Goal: Transaction & Acquisition: Subscribe to service/newsletter

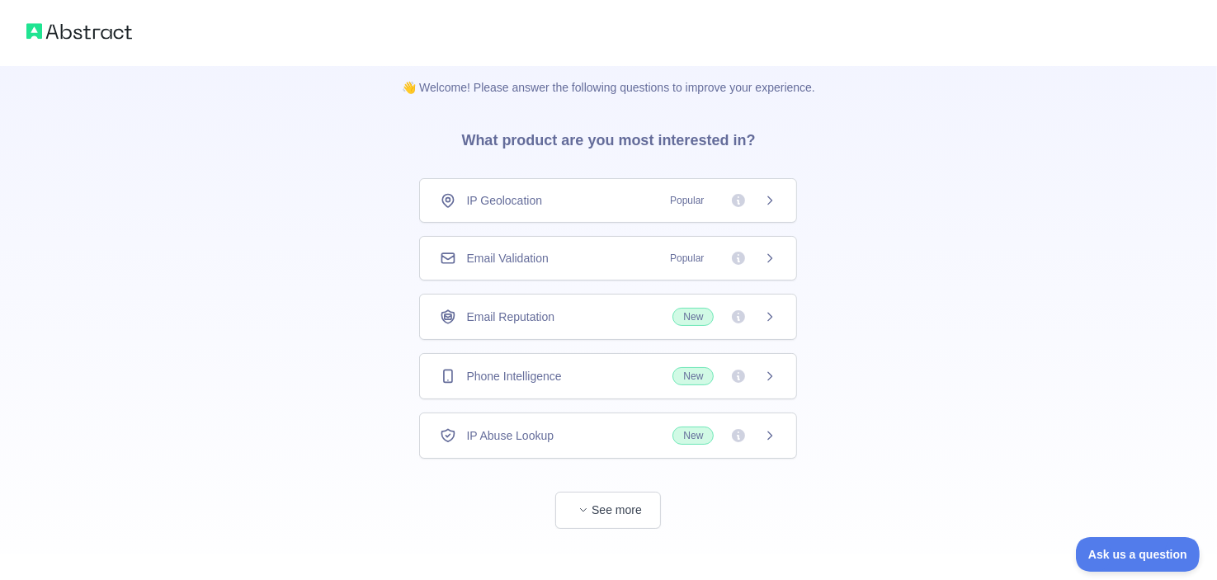
scroll to position [25, 0]
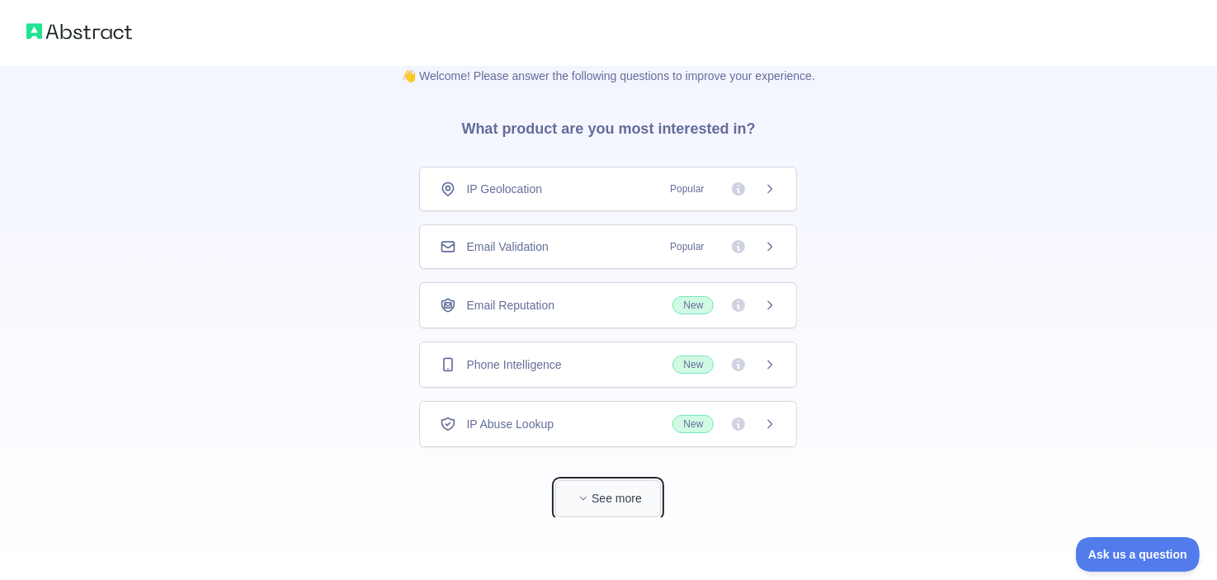
click at [611, 480] on button "See more" at bounding box center [608, 498] width 106 height 37
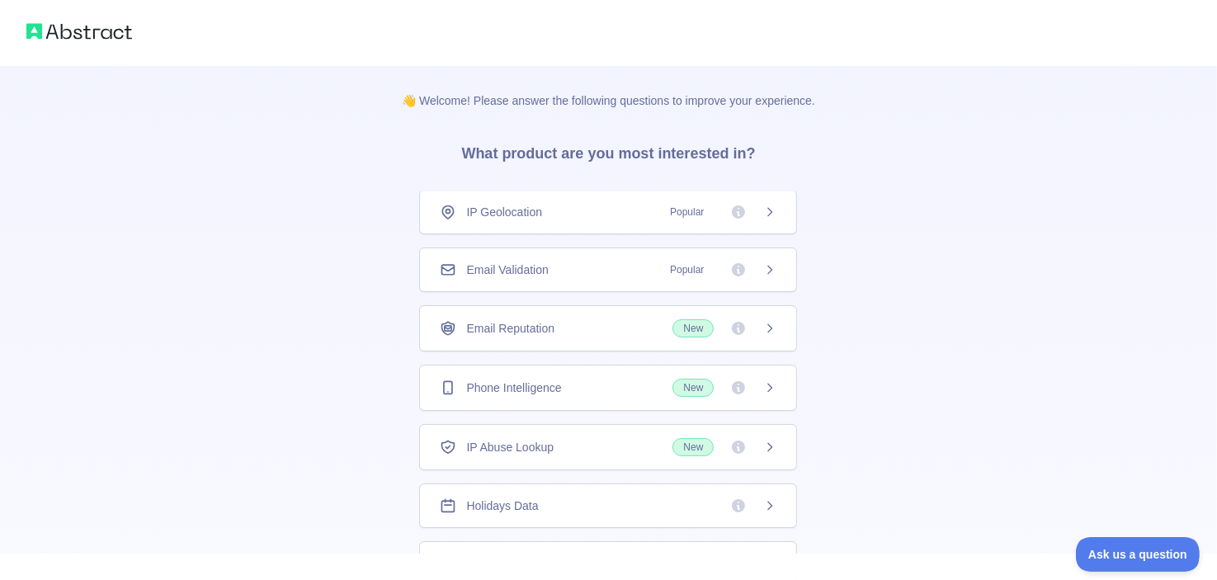
scroll to position [0, 0]
click at [522, 260] on div "Email Validation Popular" at bounding box center [608, 271] width 378 height 45
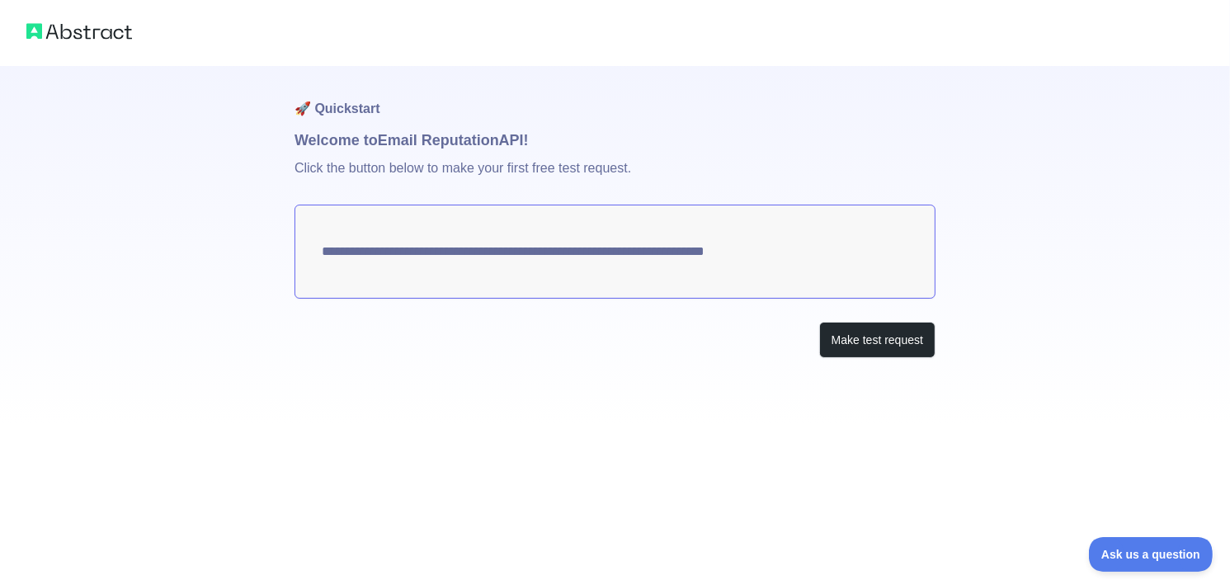
click at [814, 456] on div "**********" at bounding box center [615, 290] width 1230 height 580
click at [842, 346] on button "Make test request" at bounding box center [877, 340] width 116 height 37
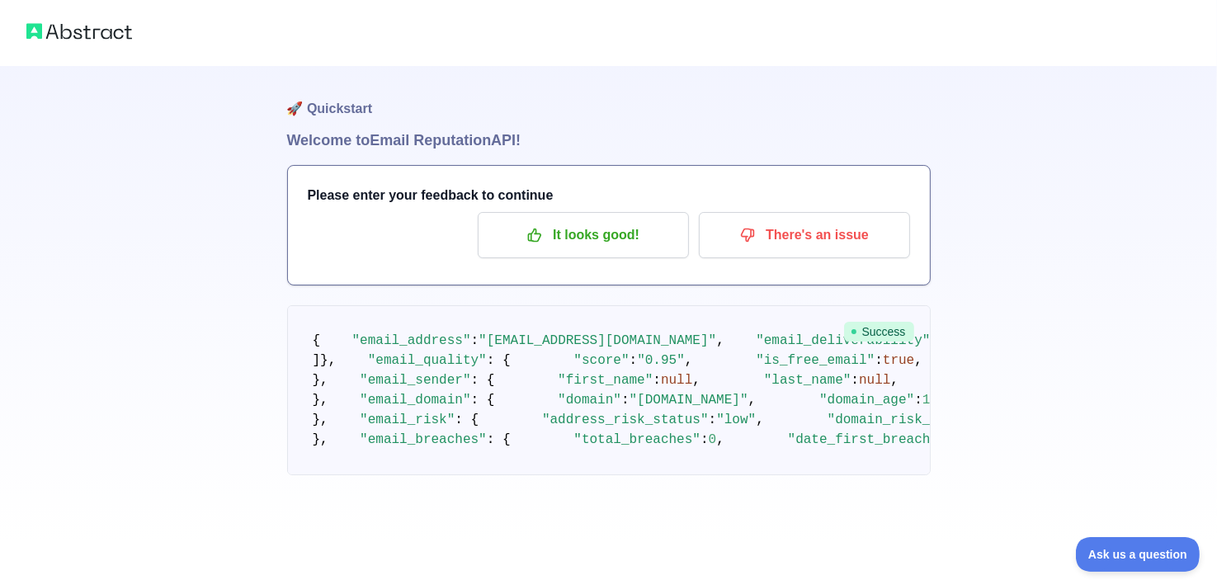
scroll to position [27, 0]
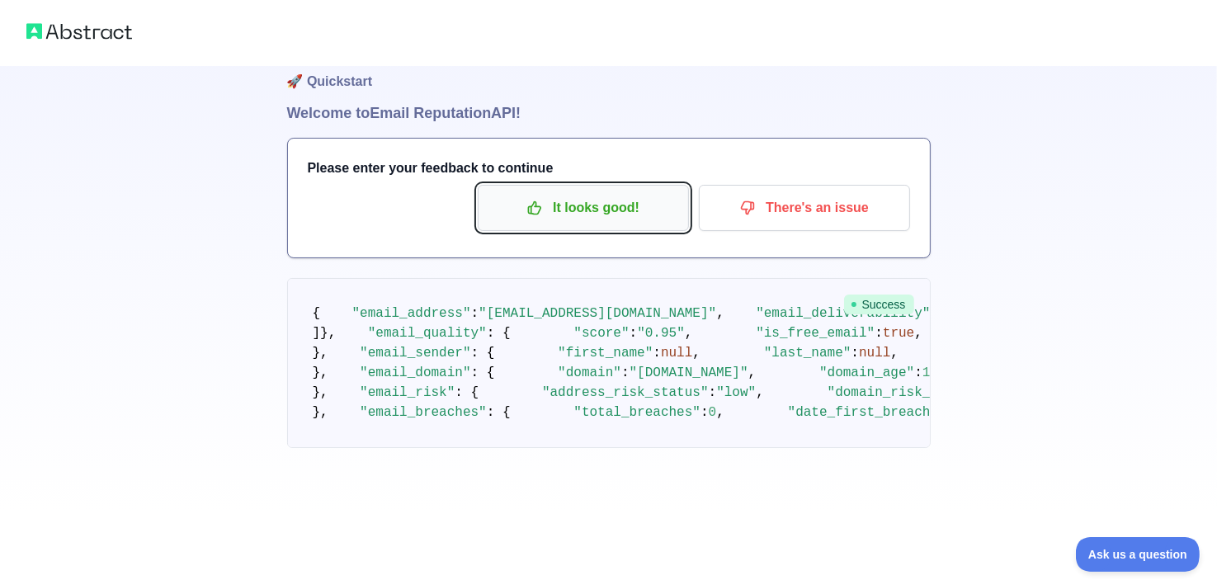
click at [564, 197] on p "It looks good!" at bounding box center [583, 208] width 186 height 28
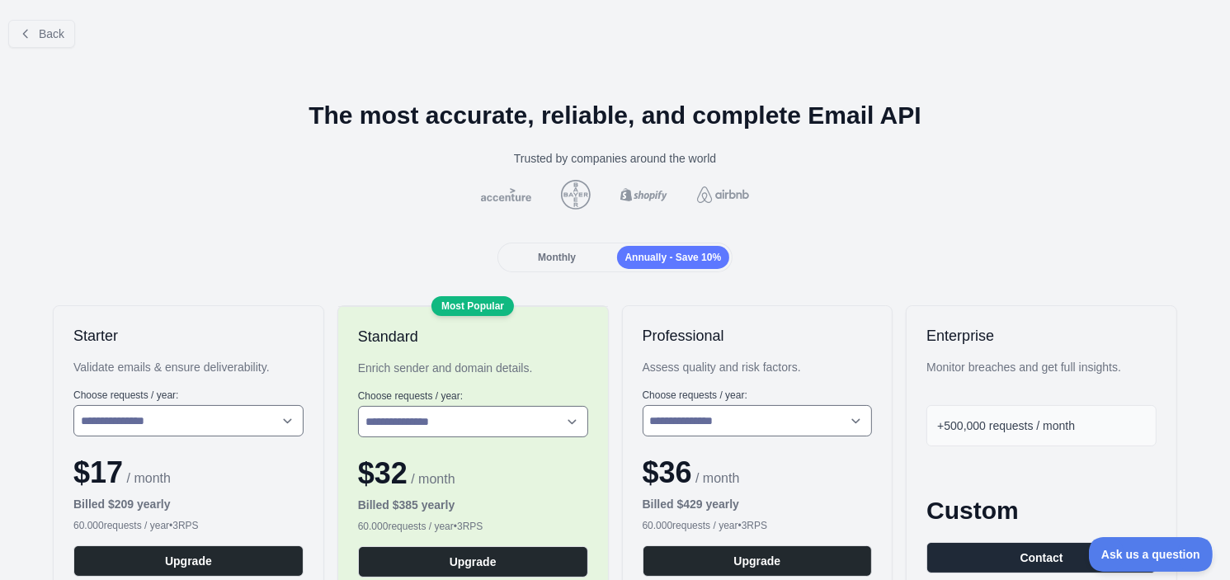
drag, startPoint x: 495, startPoint y: 187, endPoint x: 522, endPoint y: 190, distance: 27.3
click at [493, 188] on img at bounding box center [506, 194] width 56 height 13
click at [44, 24] on button "Back" at bounding box center [41, 34] width 67 height 28
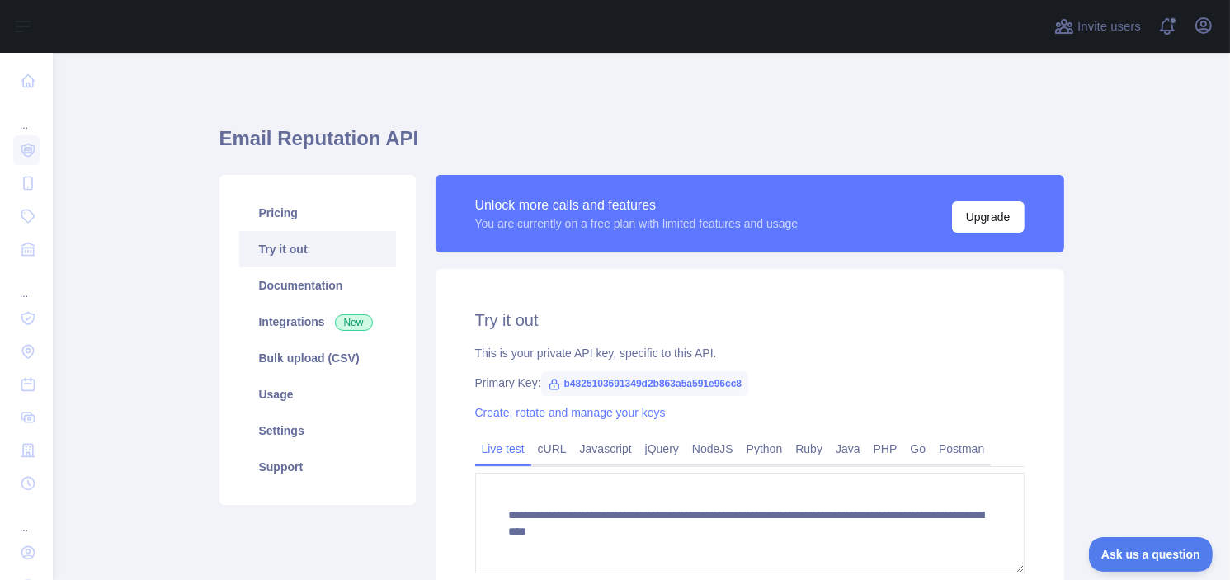
click at [291, 247] on link "Try it out" at bounding box center [317, 249] width 157 height 36
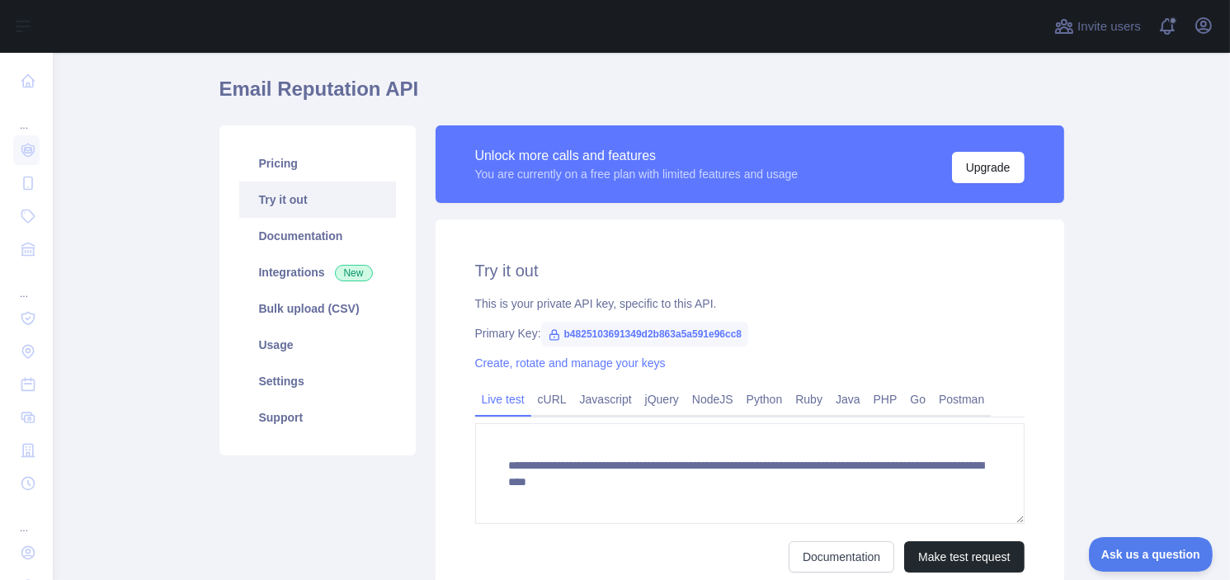
scroll to position [54, 0]
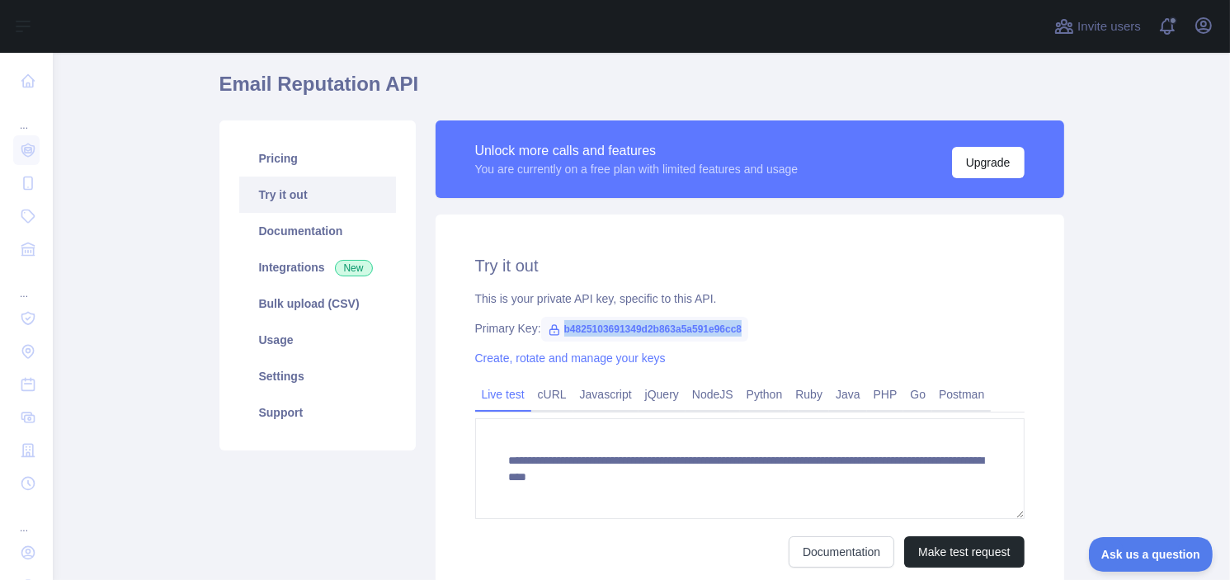
drag, startPoint x: 551, startPoint y: 327, endPoint x: 750, endPoint y: 319, distance: 199.0
click at [750, 320] on div "Primary Key: b4825103691349d2b863a5a591e96cc8" at bounding box center [750, 328] width 550 height 17
copy span "b4825103691349d2b863a5a591e96cc8"
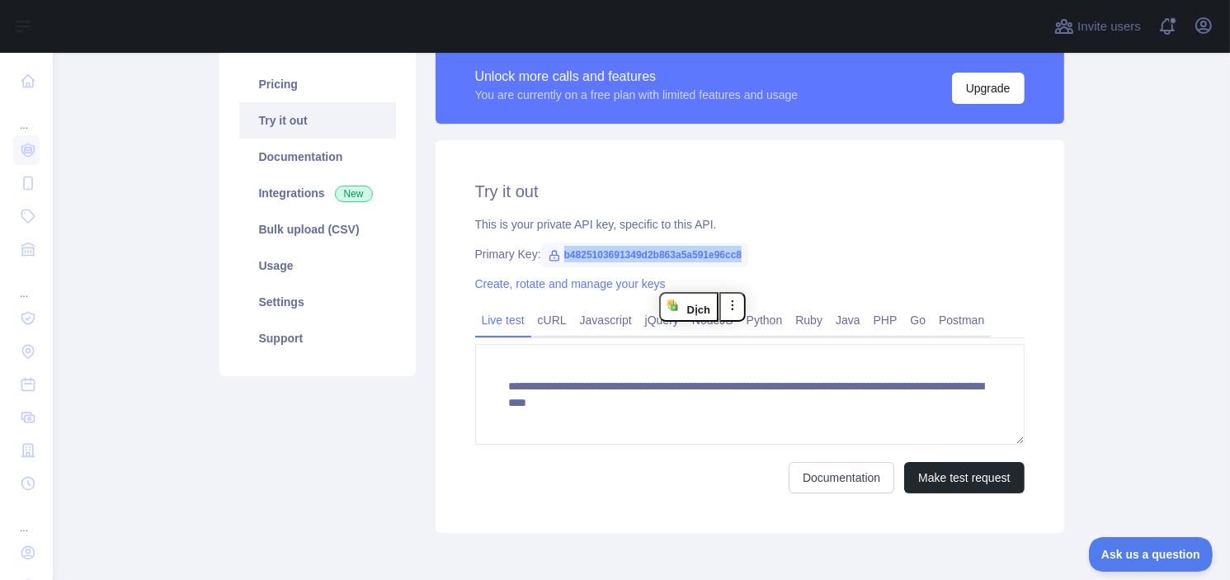
scroll to position [137, 0]
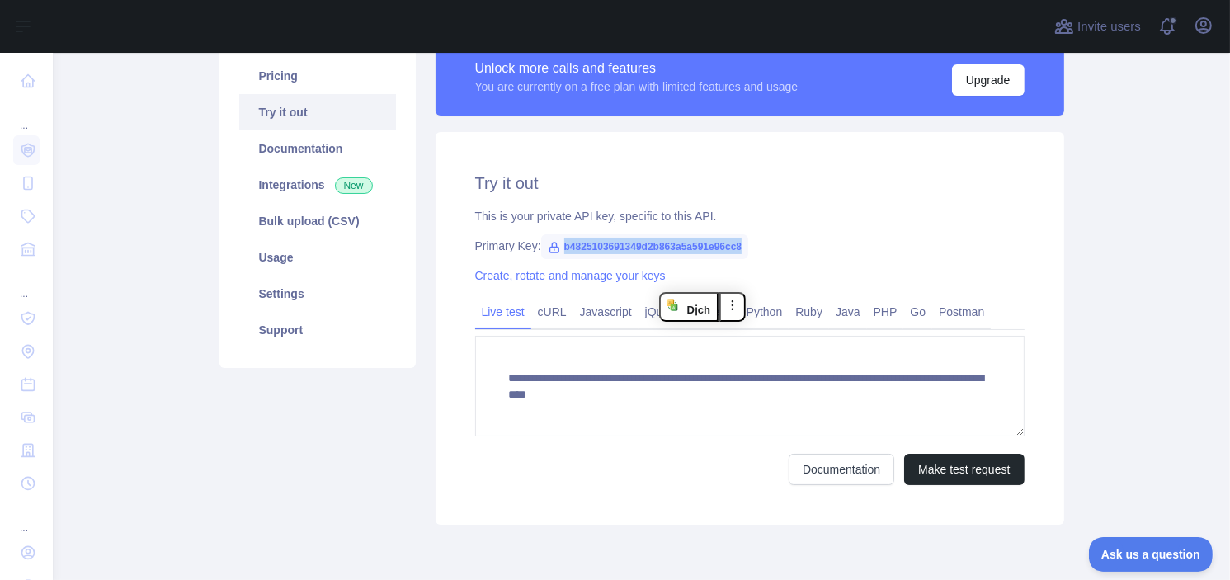
click at [911, 230] on div "**********" at bounding box center [750, 328] width 629 height 393
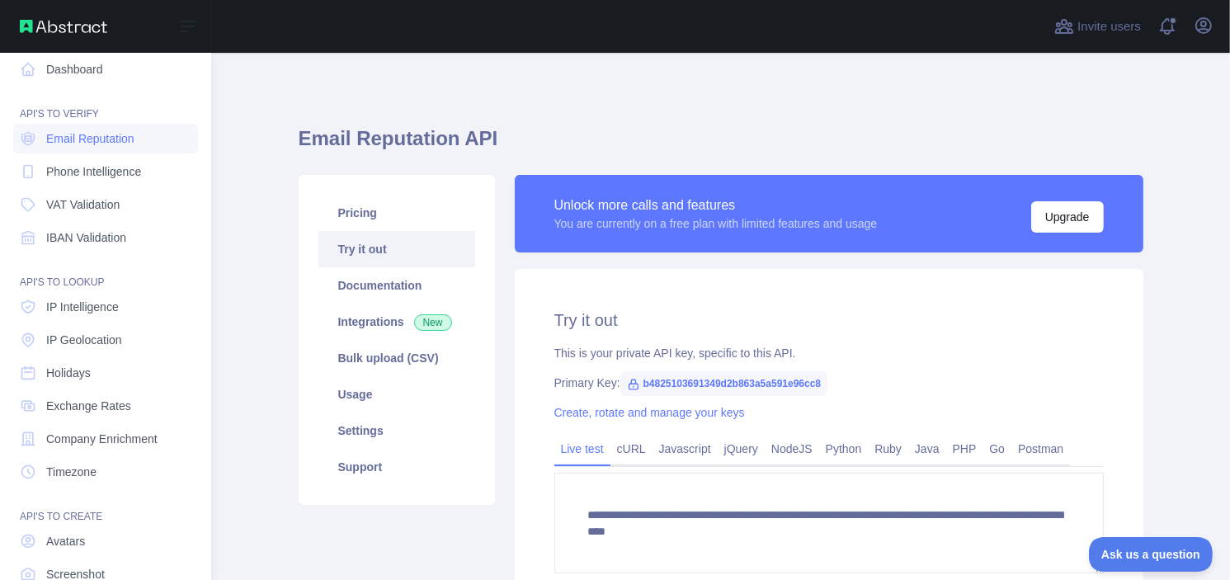
scroll to position [0, 0]
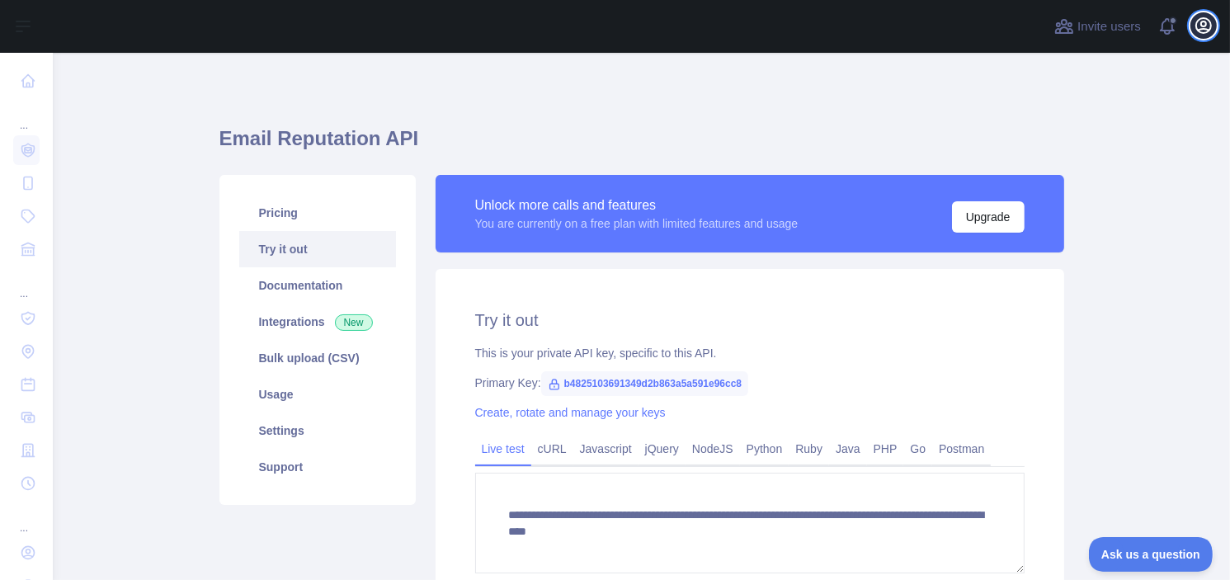
click at [1198, 20] on icon "button" at bounding box center [1204, 25] width 15 height 15
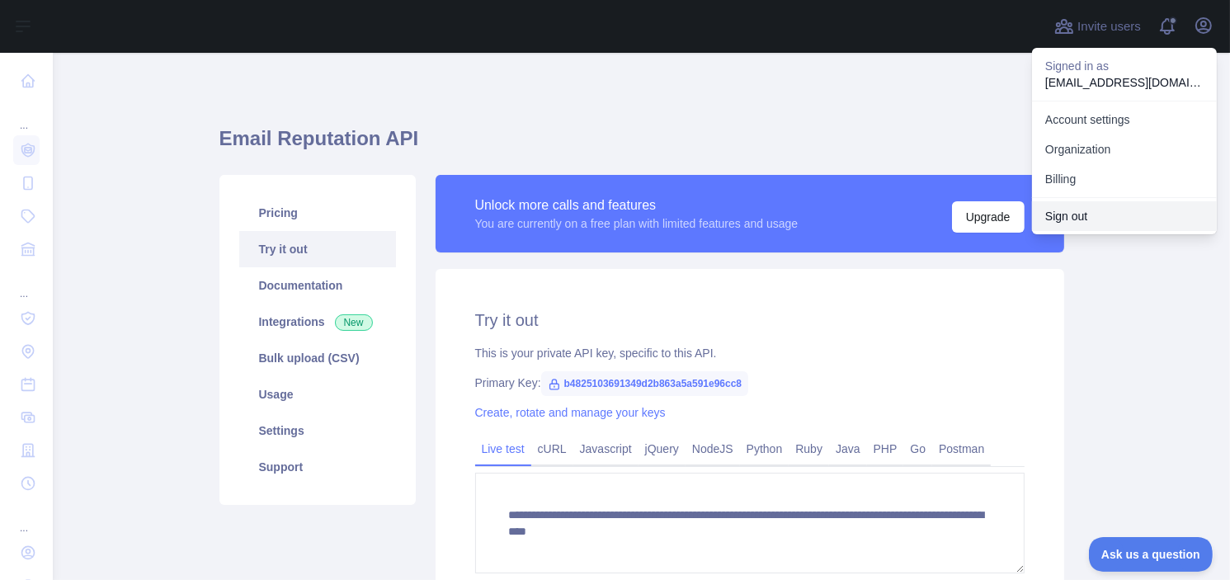
click at [1069, 220] on button "Sign out" at bounding box center [1124, 216] width 185 height 30
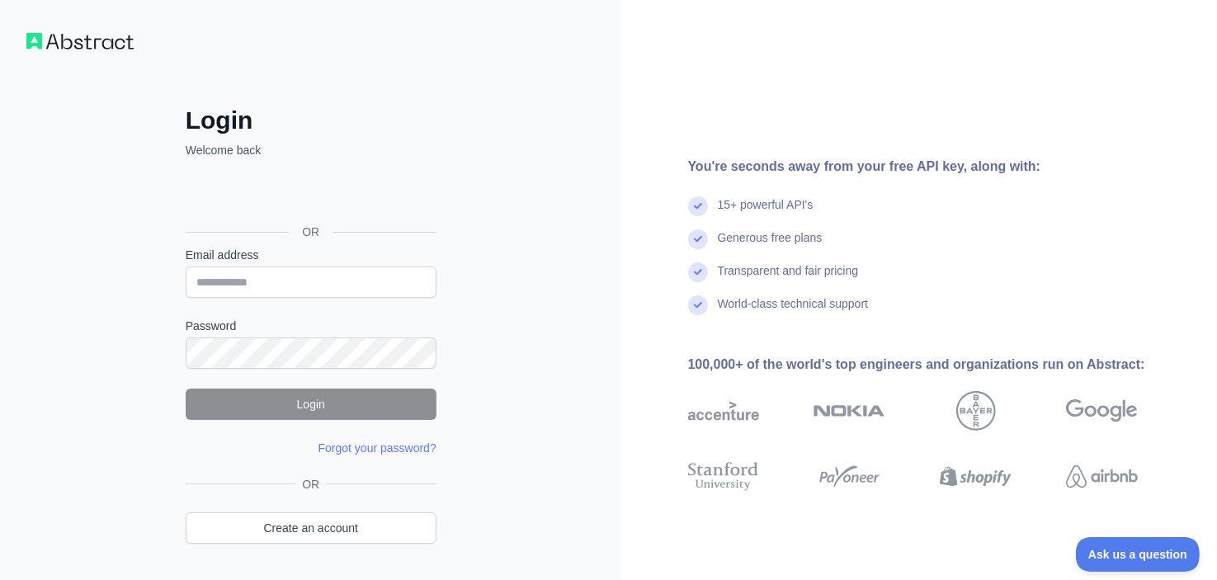
click at [994, 72] on div "You're seconds away from your free API key, along with: 15+ powerful API's Gene…" at bounding box center [920, 315] width 596 height 630
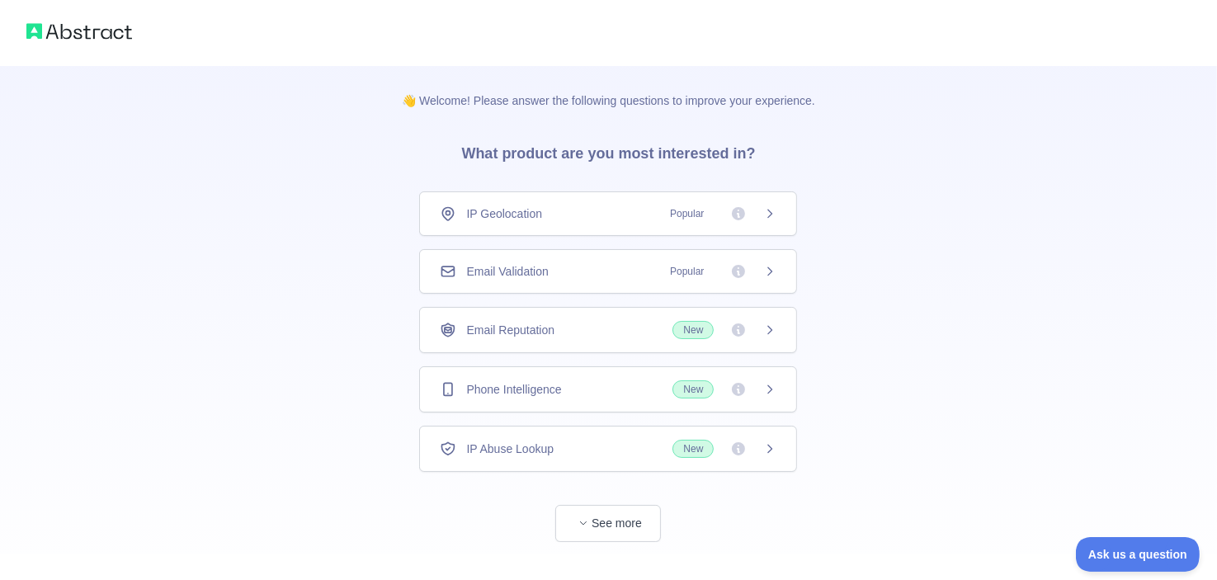
click at [551, 265] on div "Email Validation Popular" at bounding box center [608, 271] width 337 height 17
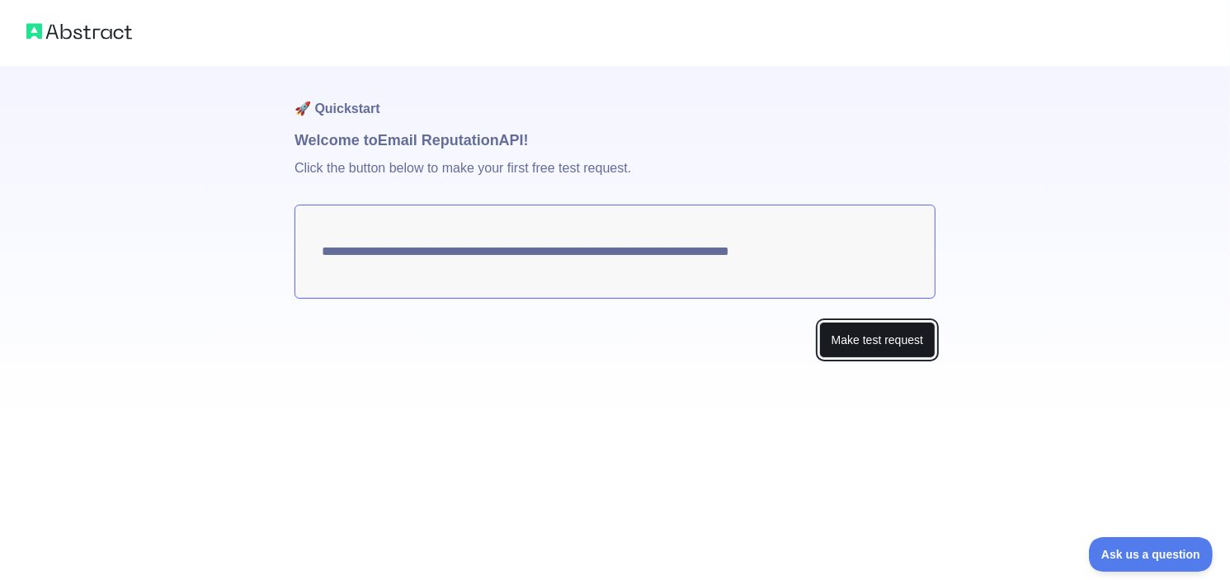
click at [864, 349] on button "Make test request" at bounding box center [877, 340] width 116 height 37
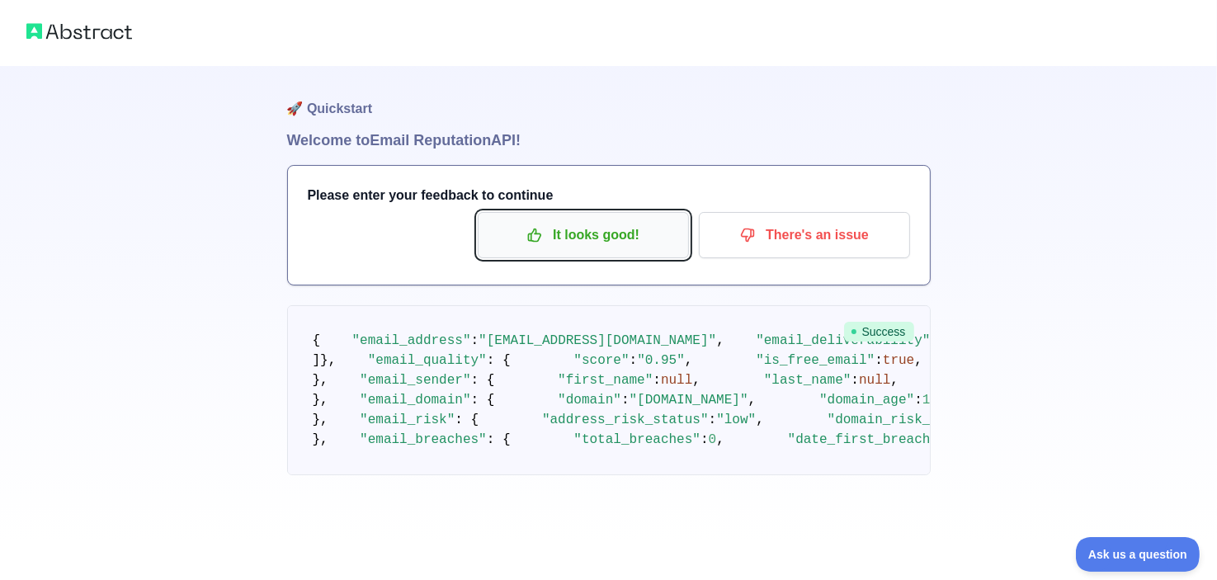
click at [605, 248] on p "It looks good!" at bounding box center [583, 235] width 186 height 28
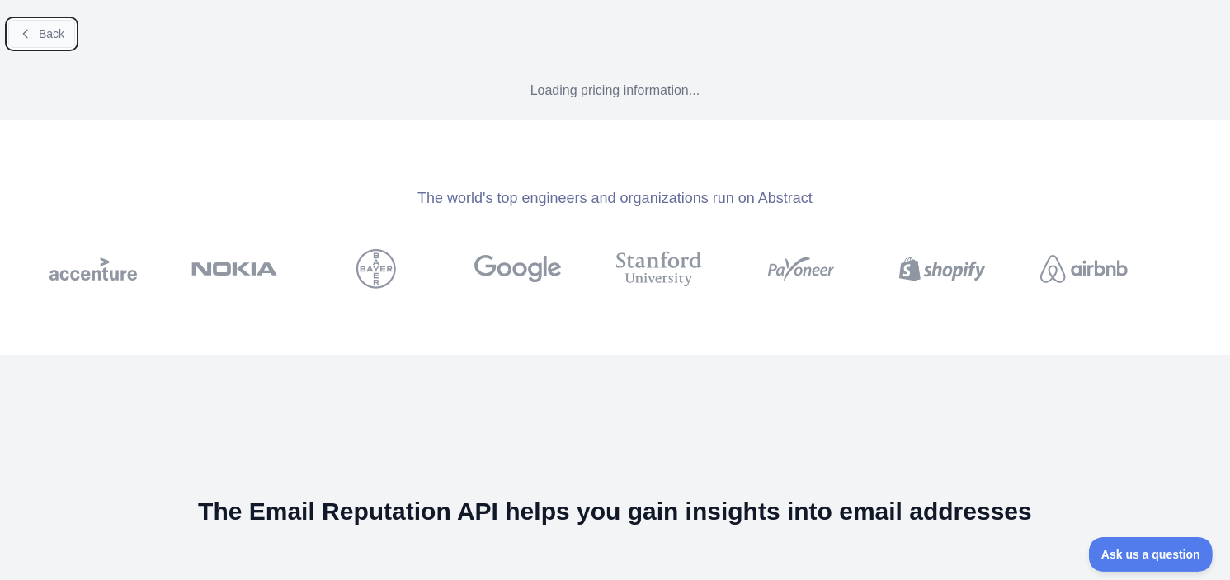
click at [55, 38] on span "Back" at bounding box center [52, 33] width 26 height 13
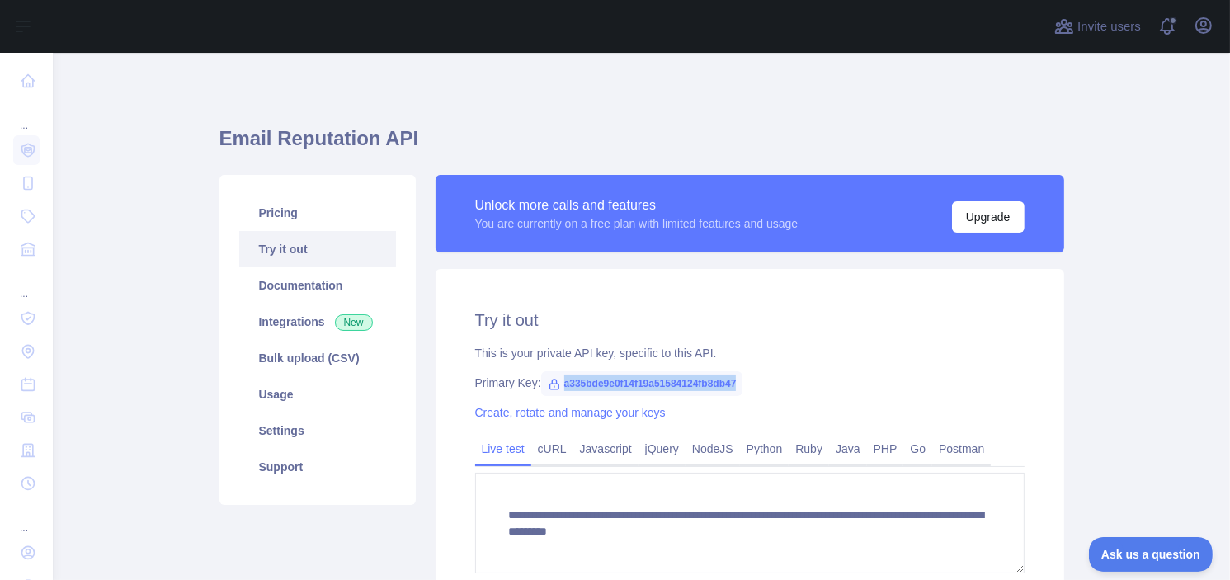
drag, startPoint x: 555, startPoint y: 382, endPoint x: 739, endPoint y: 380, distance: 184.0
click at [739, 380] on div "Primary Key: a335bde9e0f14f19a51584124fb8db47" at bounding box center [750, 383] width 550 height 17
copy span "a335bde9e0f14f19a51584124fb8db47"
